Goal: Task Accomplishment & Management: Manage account settings

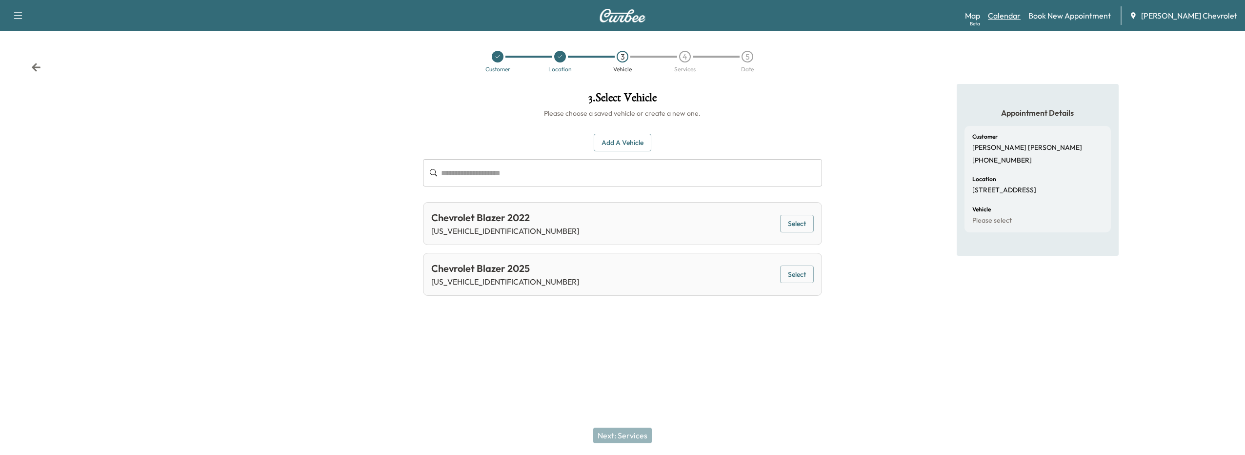
click at [1013, 11] on link "Calendar" at bounding box center [1004, 16] width 33 height 12
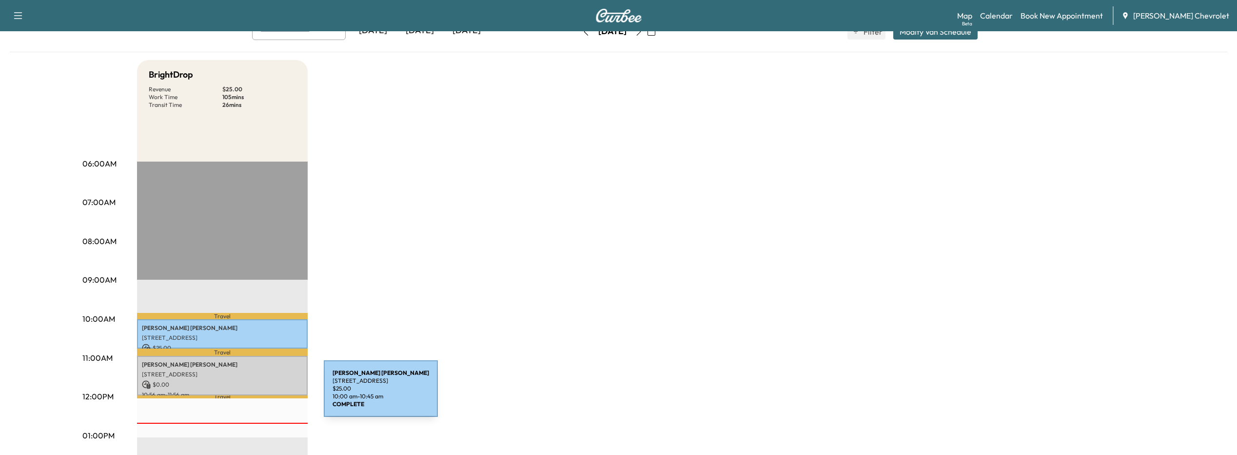
scroll to position [98, 0]
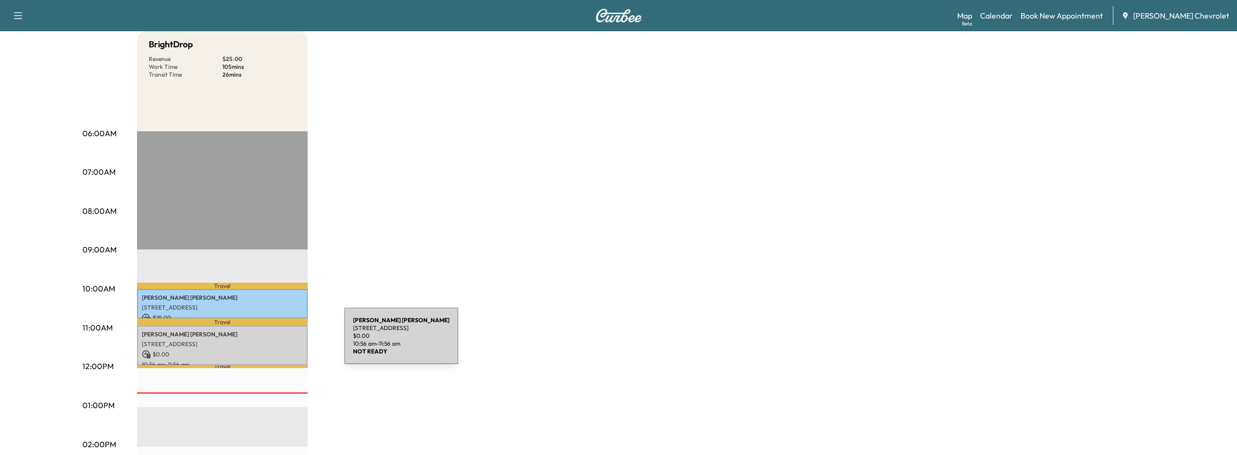
click at [271, 341] on p "[STREET_ADDRESS]" at bounding box center [222, 344] width 161 height 8
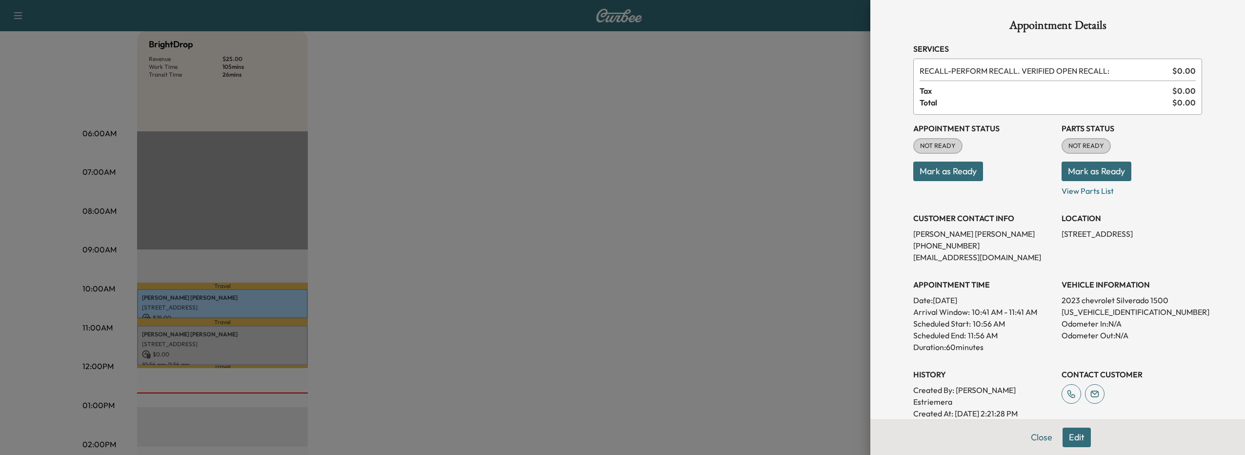
click at [1080, 429] on button "Edit" at bounding box center [1076, 437] width 28 height 20
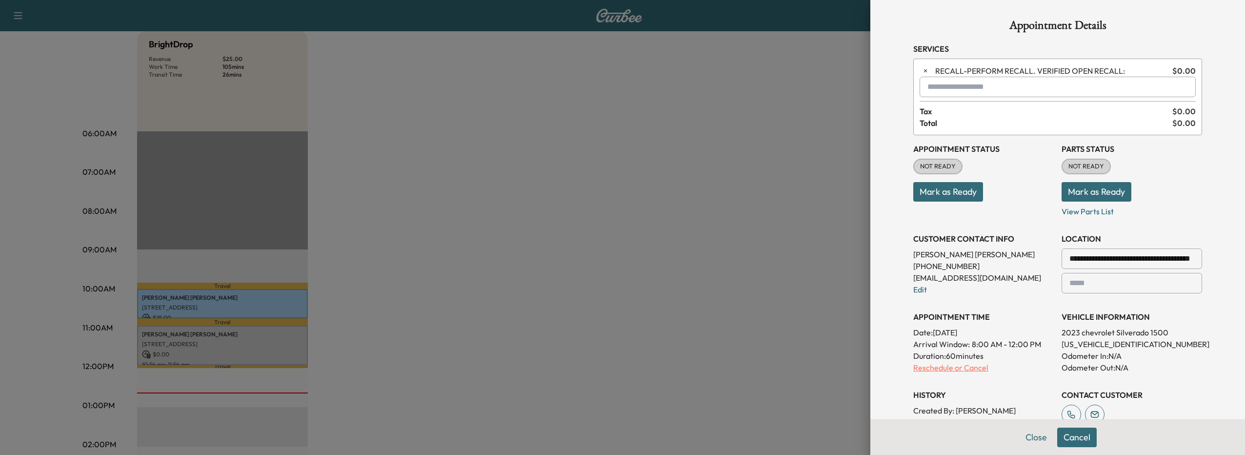
click at [920, 366] on p "Reschedule or Cancel" at bounding box center [983, 367] width 140 height 12
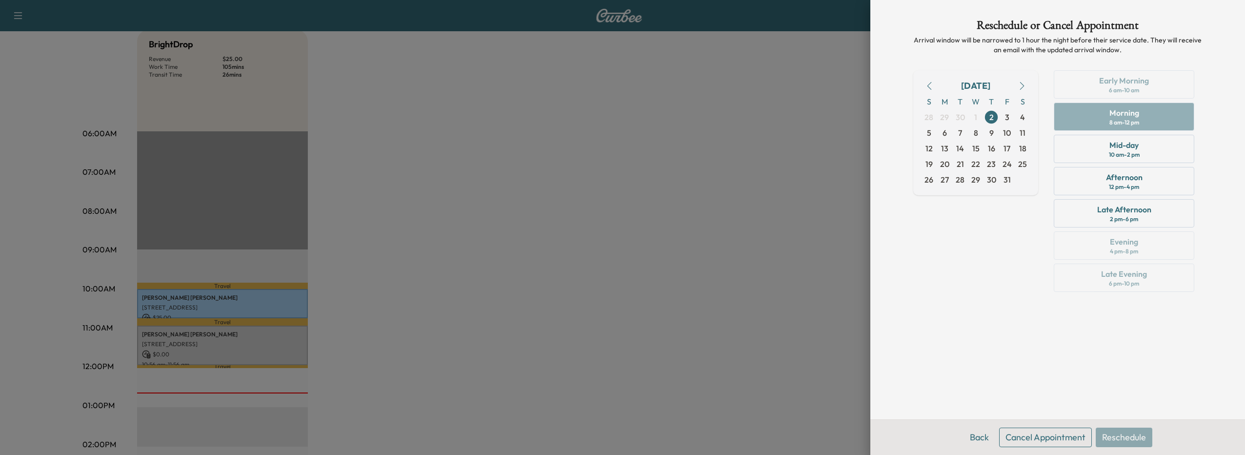
click at [1102, 76] on div "Early Morning 6 am - 10 am Morning 8 am - 12 pm Mid-day 10 am - 2 pm Afternoon …" at bounding box center [1124, 182] width 156 height 225
click at [1098, 118] on div "Early Morning 6 am - 10 am Morning 8 am - 12 pm Mid-day 10 am - 2 pm Afternoon …" at bounding box center [1124, 182] width 156 height 225
click at [1036, 437] on button "Cancel Appointment" at bounding box center [1045, 437] width 93 height 20
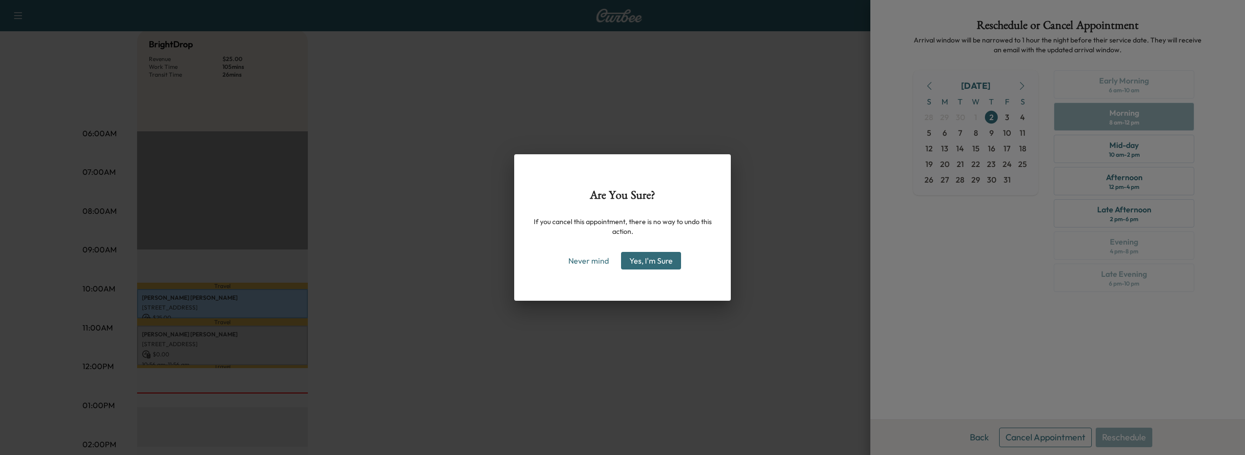
click at [630, 264] on button "Yes, I'm Sure" at bounding box center [651, 261] width 60 height 18
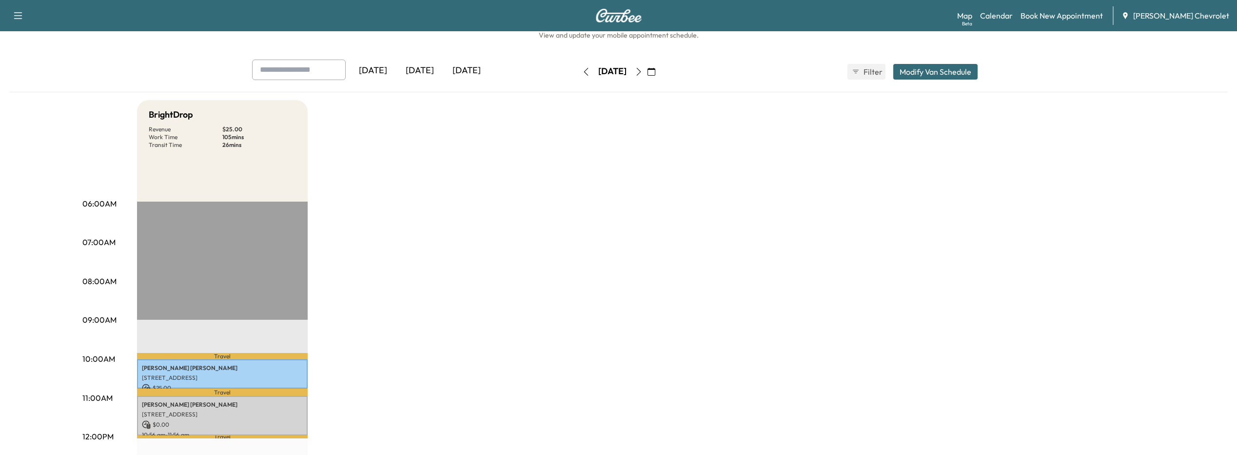
scroll to position [24, 0]
